Goal: Entertainment & Leisure: Consume media (video, audio)

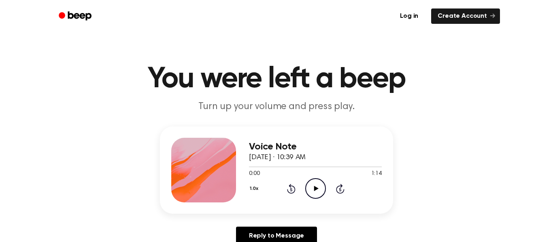
click at [315, 192] on icon "Play Audio" at bounding box center [315, 188] width 21 height 21
click at [286, 193] on icon "Rewind 5 seconds" at bounding box center [290, 189] width 9 height 11
click at [294, 193] on icon at bounding box center [291, 189] width 8 height 10
click at [295, 192] on icon at bounding box center [291, 189] width 8 height 10
click at [294, 191] on icon at bounding box center [291, 189] width 8 height 10
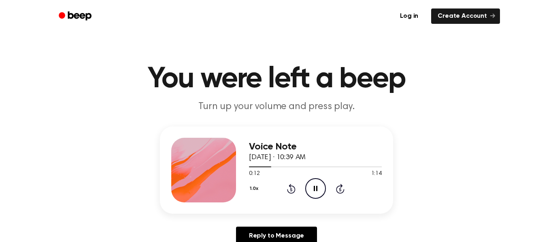
click at [293, 187] on icon at bounding box center [291, 189] width 8 height 10
click at [295, 188] on icon at bounding box center [291, 189] width 8 height 10
click at [288, 193] on icon at bounding box center [291, 189] width 8 height 10
click at [290, 193] on icon at bounding box center [291, 189] width 8 height 10
click at [301, 193] on div "1.0x Rewind 5 seconds Pause Audio Skip 5 seconds" at bounding box center [315, 188] width 133 height 21
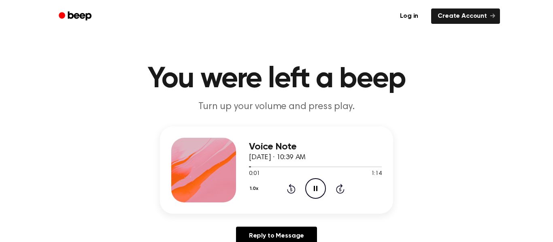
click at [301, 197] on div "1.0x Rewind 5 seconds Pause Audio Skip 5 seconds" at bounding box center [315, 188] width 133 height 21
click at [294, 190] on icon "Rewind 5 seconds" at bounding box center [290, 189] width 9 height 11
click at [288, 194] on icon "Rewind 5 seconds" at bounding box center [290, 189] width 9 height 11
click at [294, 203] on div "Voice Note [DATE] · 10:39 AM 0:00 1:14 Your browser does not support the [objec…" at bounding box center [276, 170] width 233 height 87
click at [289, 203] on div "Voice Note [DATE] · 10:39 AM 0:00 1:14 Your browser does not support the [objec…" at bounding box center [276, 170] width 233 height 87
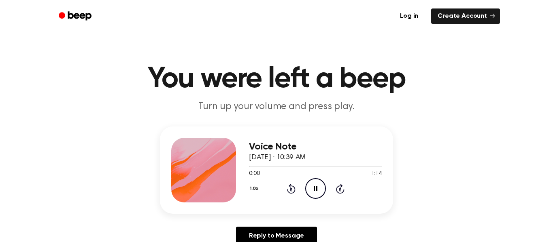
click at [295, 198] on div "1.0x Rewind 5 seconds Pause Audio Skip 5 seconds" at bounding box center [315, 188] width 133 height 21
click at [290, 194] on icon at bounding box center [291, 189] width 8 height 10
click at [292, 193] on icon at bounding box center [291, 189] width 8 height 10
